Goal: Information Seeking & Learning: Understand process/instructions

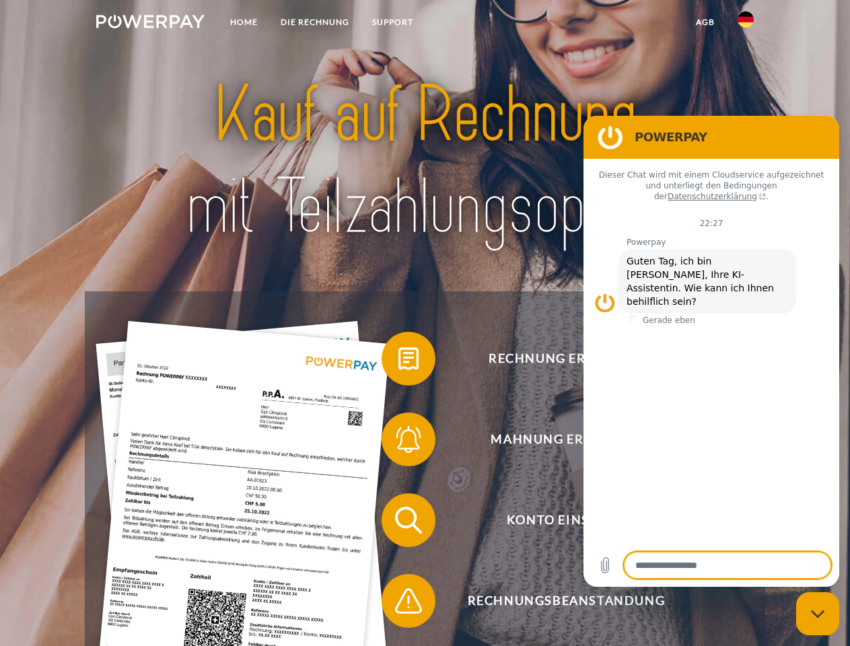
click at [150, 24] on img at bounding box center [150, 21] width 108 height 13
click at [746, 24] on img at bounding box center [746, 19] width 16 height 16
click at [705, 22] on link "agb" at bounding box center [706, 22] width 42 height 24
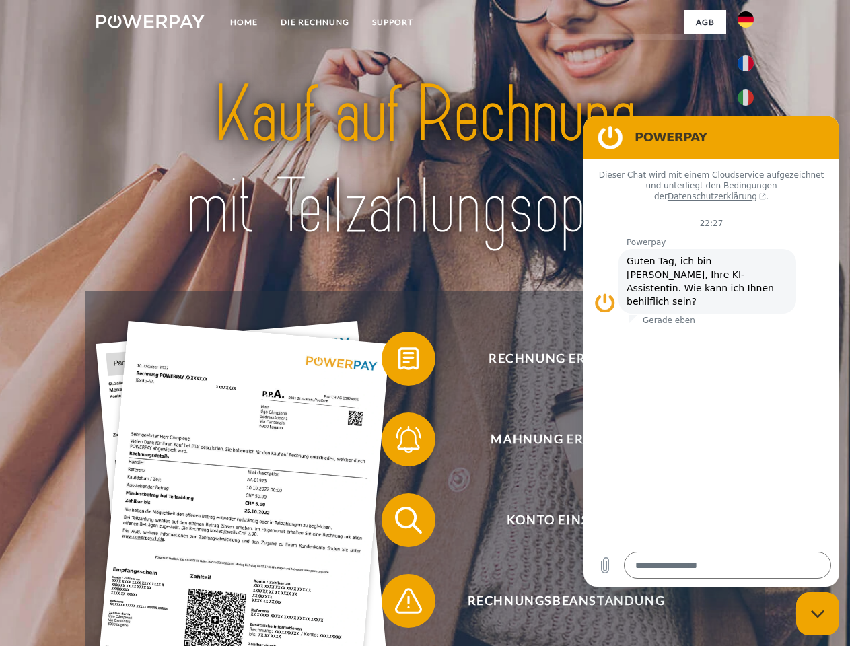
click at [399, 362] on span at bounding box center [388, 358] width 67 height 67
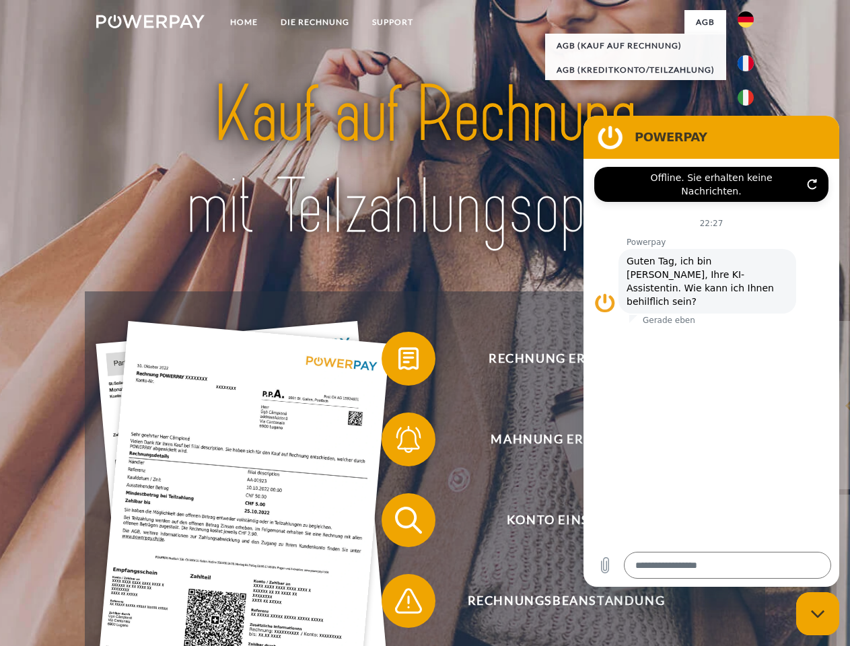
click at [399, 442] on span at bounding box center [388, 439] width 67 height 67
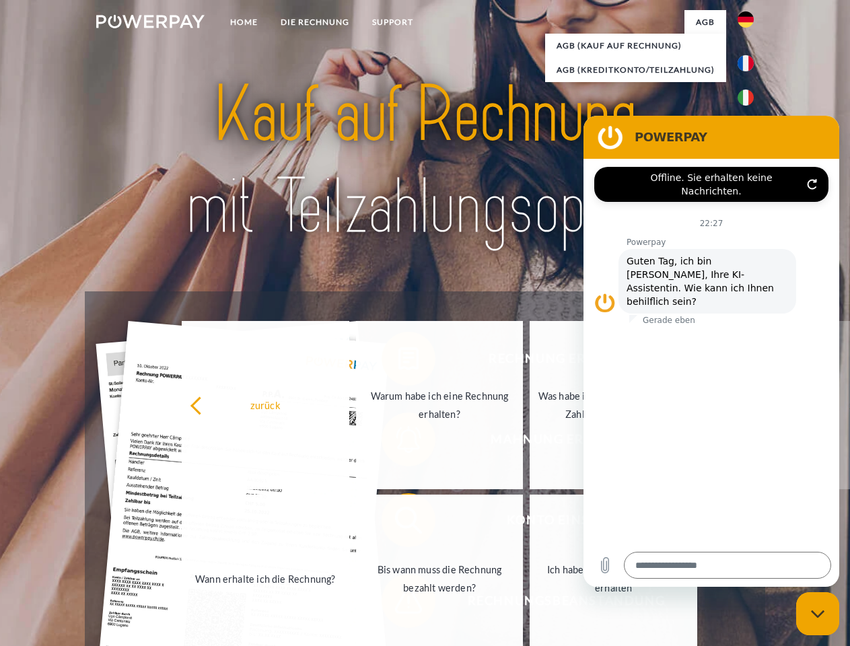
click at [399, 523] on link "Bis wann muss die Rechnung bezahlt werden?" at bounding box center [440, 579] width 168 height 168
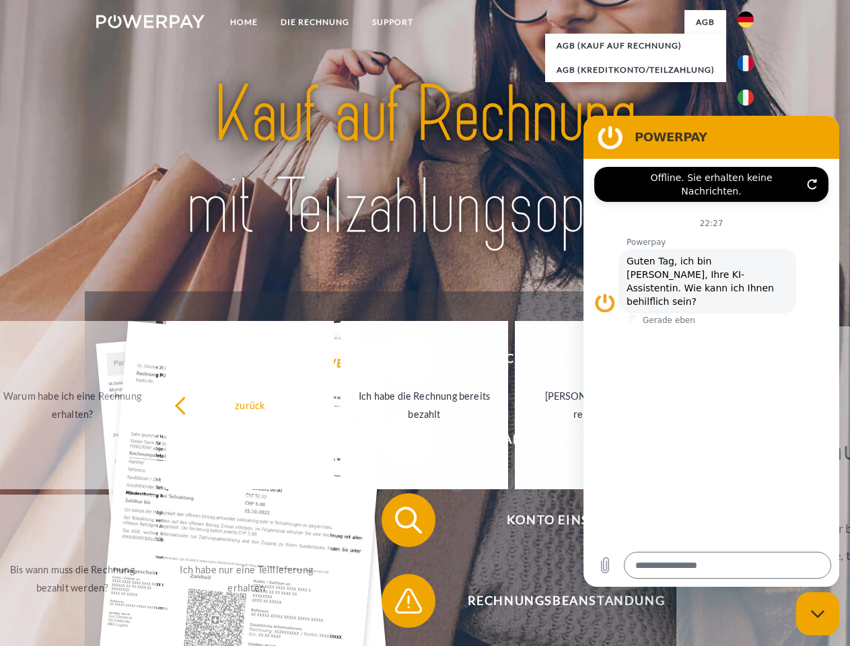
click at [399, 604] on span at bounding box center [388, 601] width 67 height 67
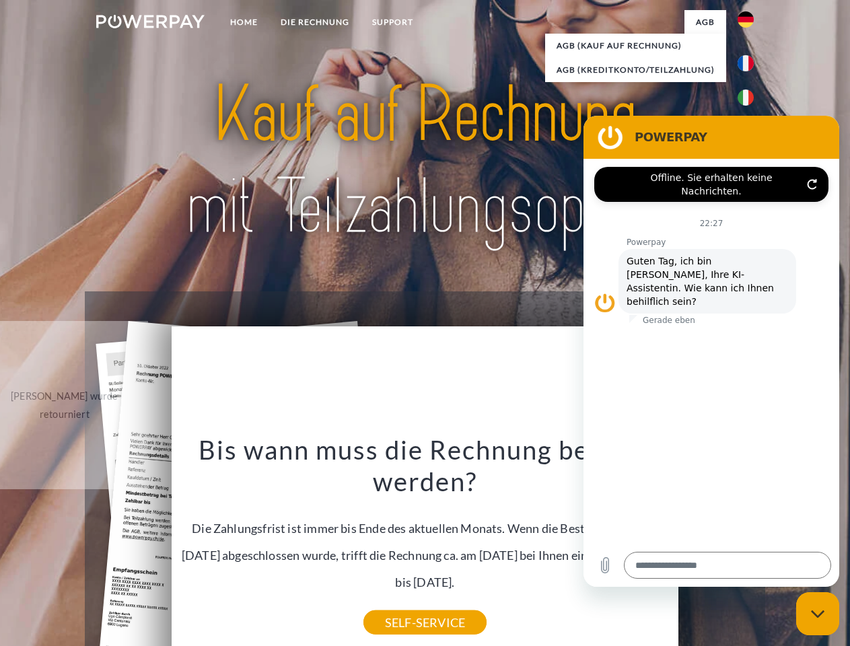
click at [818, 614] on icon "Messaging-Fenster schließen" at bounding box center [818, 614] width 14 height 9
type textarea "*"
